Goal: Navigation & Orientation: Find specific page/section

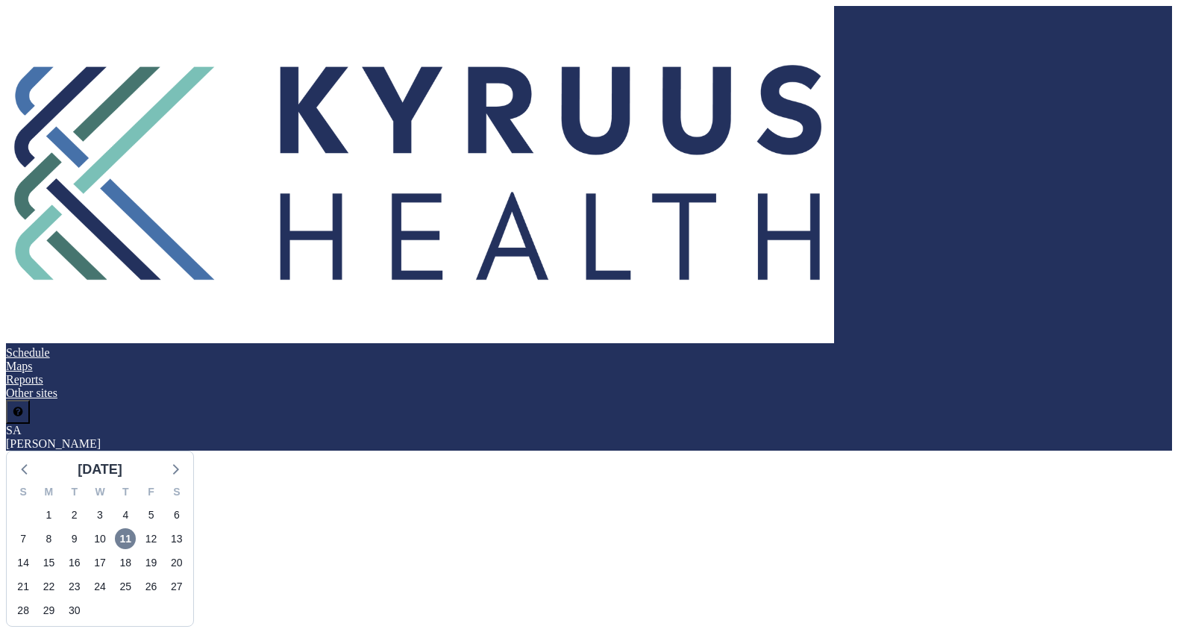
scroll to position [0, 2149]
click at [184, 459] on icon at bounding box center [174, 468] width 19 height 19
click at [136, 528] on span "9" at bounding box center [125, 538] width 21 height 21
click at [33, 360] on link "Maps" at bounding box center [19, 366] width 27 height 13
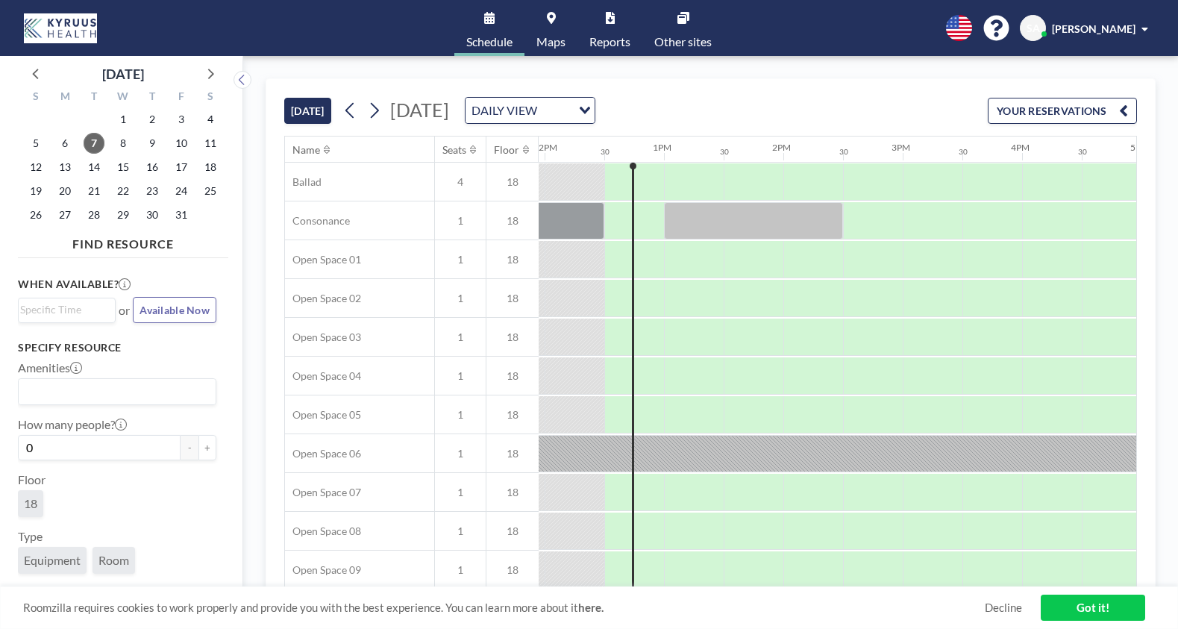
scroll to position [0, 1433]
